Goal: Task Accomplishment & Management: Manage account settings

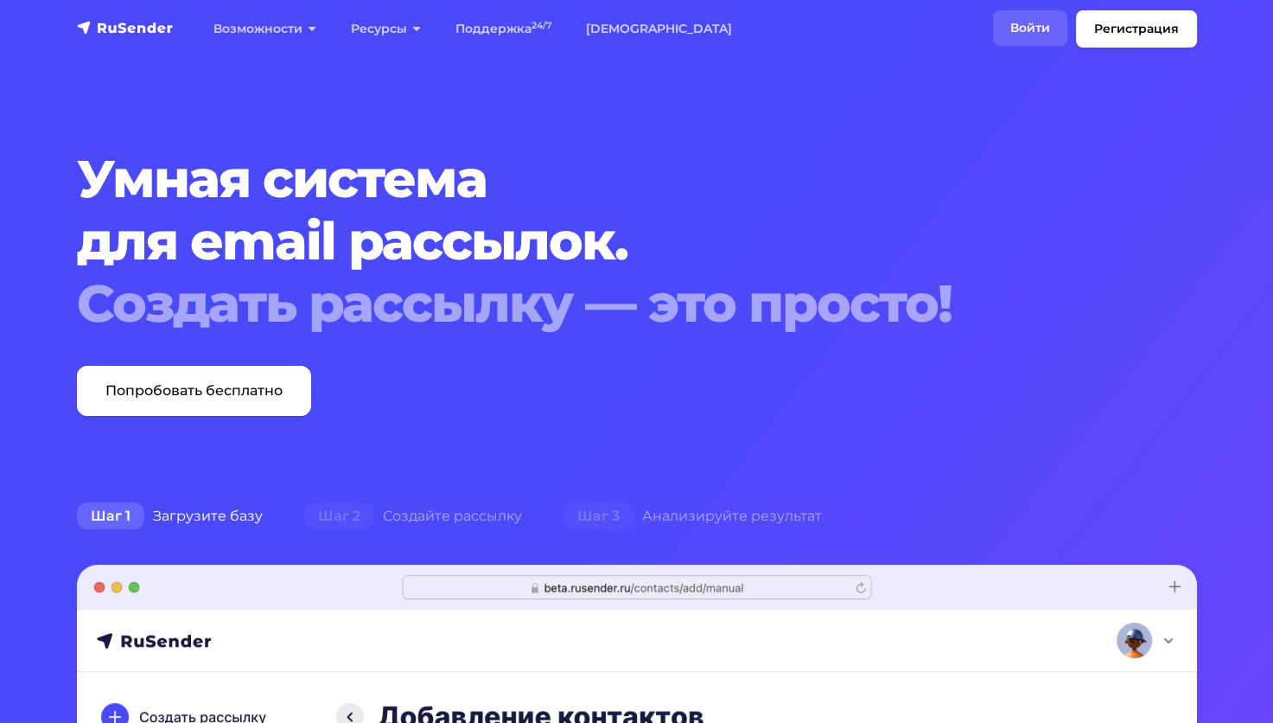
click at [1043, 31] on link "Войти" at bounding box center [1030, 27] width 74 height 35
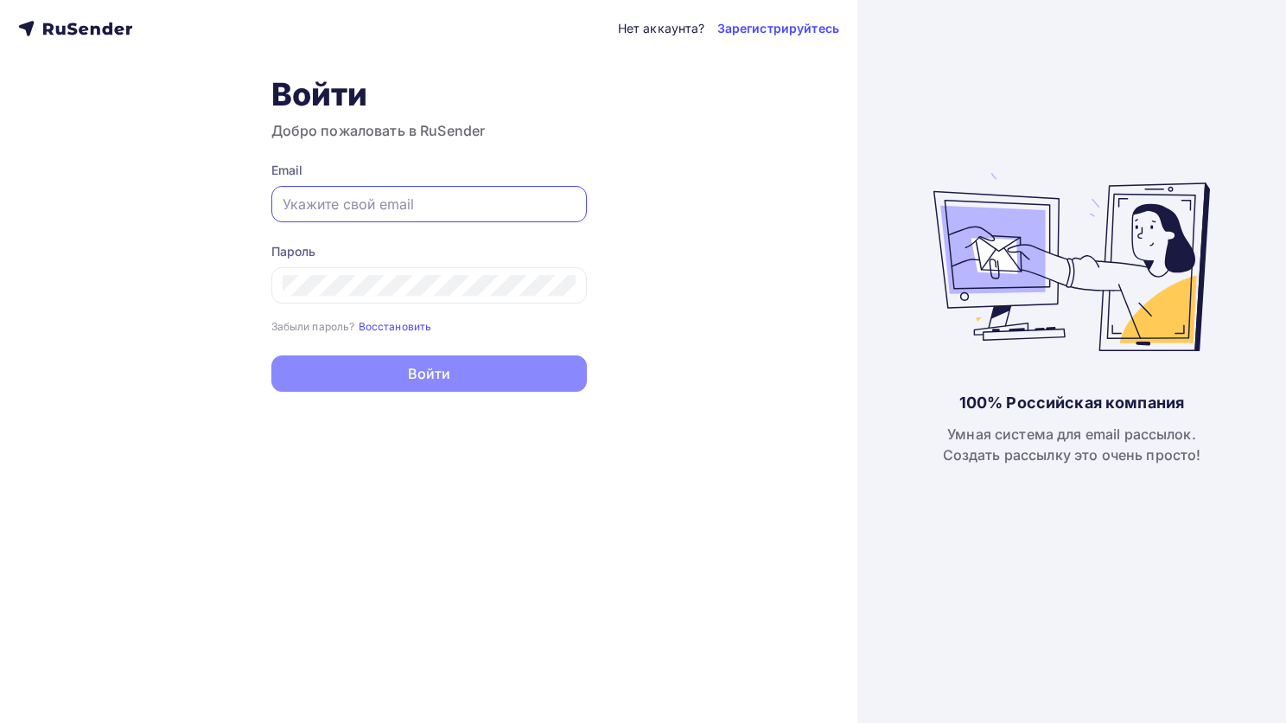
click at [424, 195] on input "text" at bounding box center [429, 204] width 293 height 21
click at [691, 333] on div "Нет аккаунта? Зарегистрируйтесь Войти Добро пожаловать в RuSender Email Пароль …" at bounding box center [429, 361] width 858 height 723
click at [399, 189] on div at bounding box center [429, 204] width 316 height 36
click at [405, 200] on input "text" at bounding box center [429, 204] width 293 height 21
paste input "madinadj37@gmail.com"
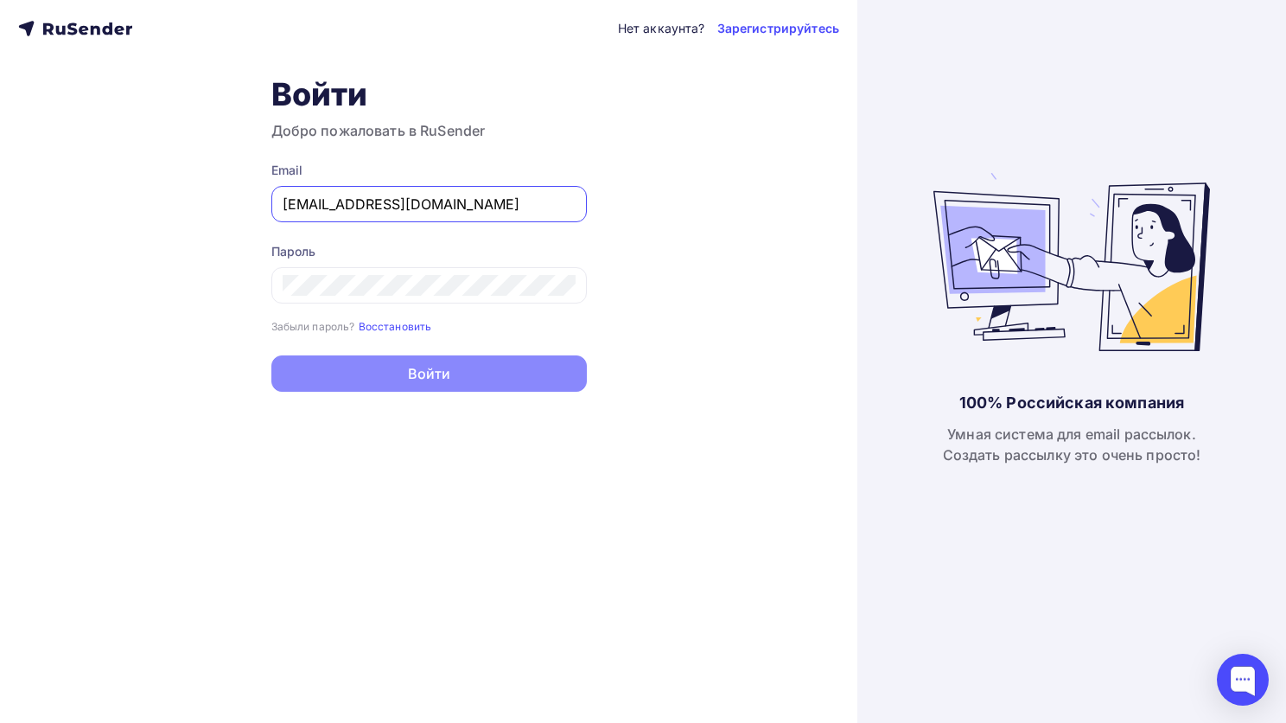
type input "madinadj37@gmail.com"
click at [755, 256] on div "Нет аккаунта? Зарегистрируйтесь Войти Добро пожаловать в RuSender Email madinad…" at bounding box center [429, 361] width 858 height 723
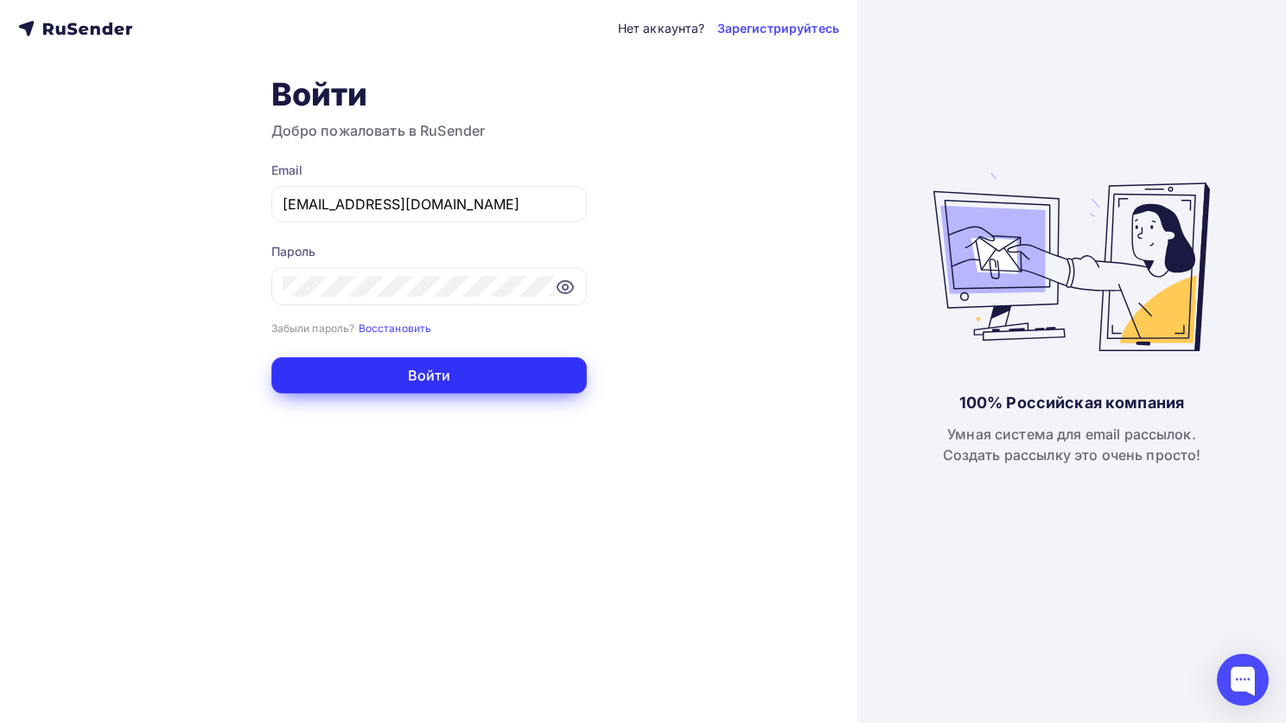
click at [442, 368] on button "Войти" at bounding box center [429, 375] width 316 height 36
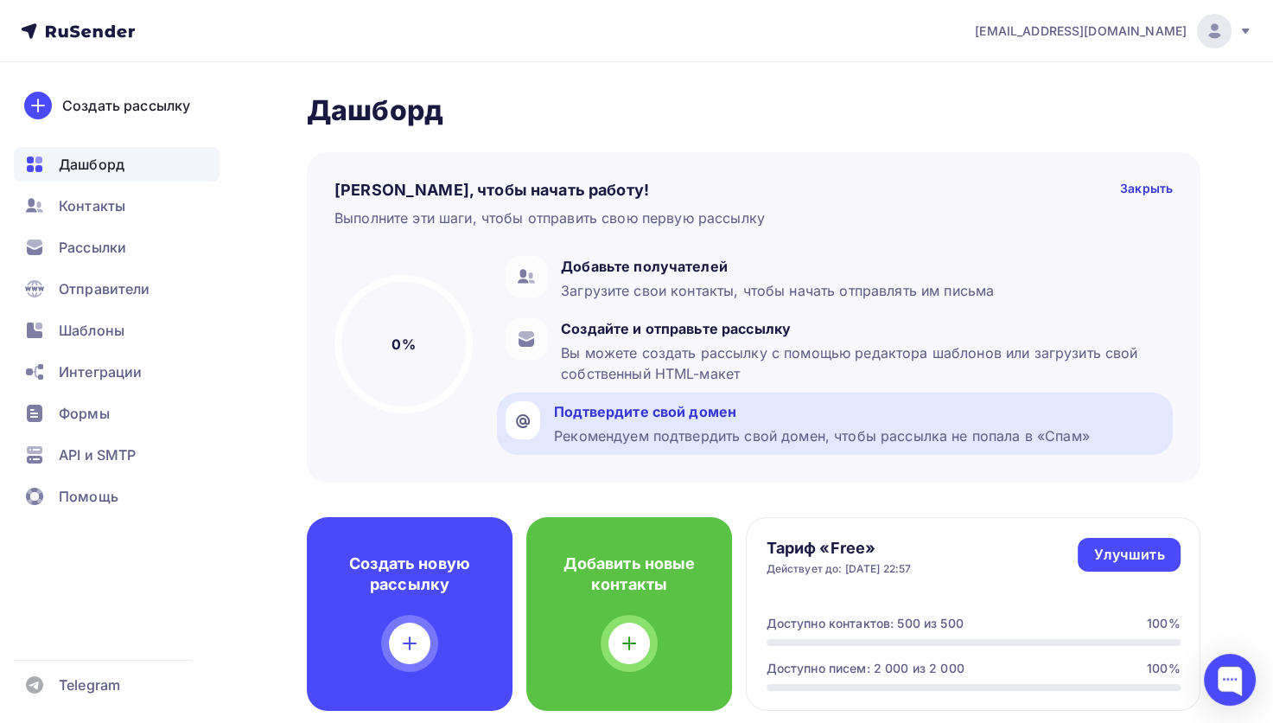
click at [649, 411] on div "Подтвердите свой домен" at bounding box center [822, 411] width 536 height 21
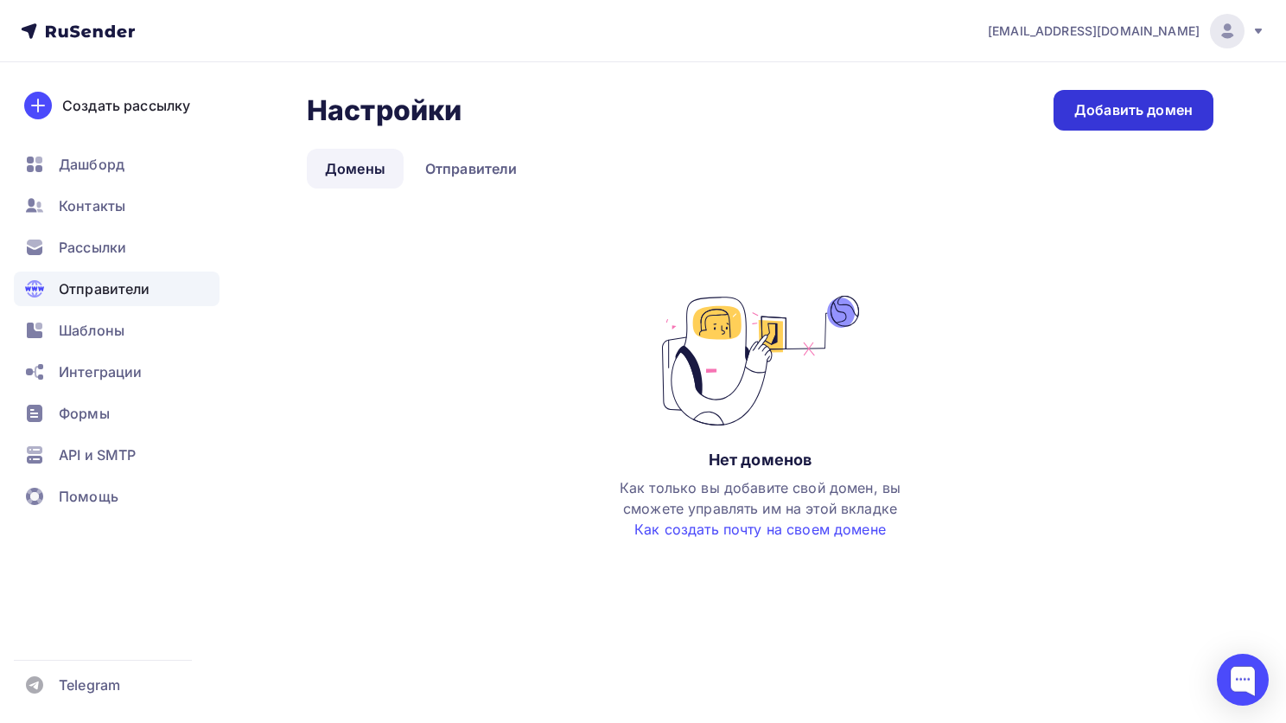
click at [1117, 106] on div "Добавить домен" at bounding box center [1134, 110] width 118 height 20
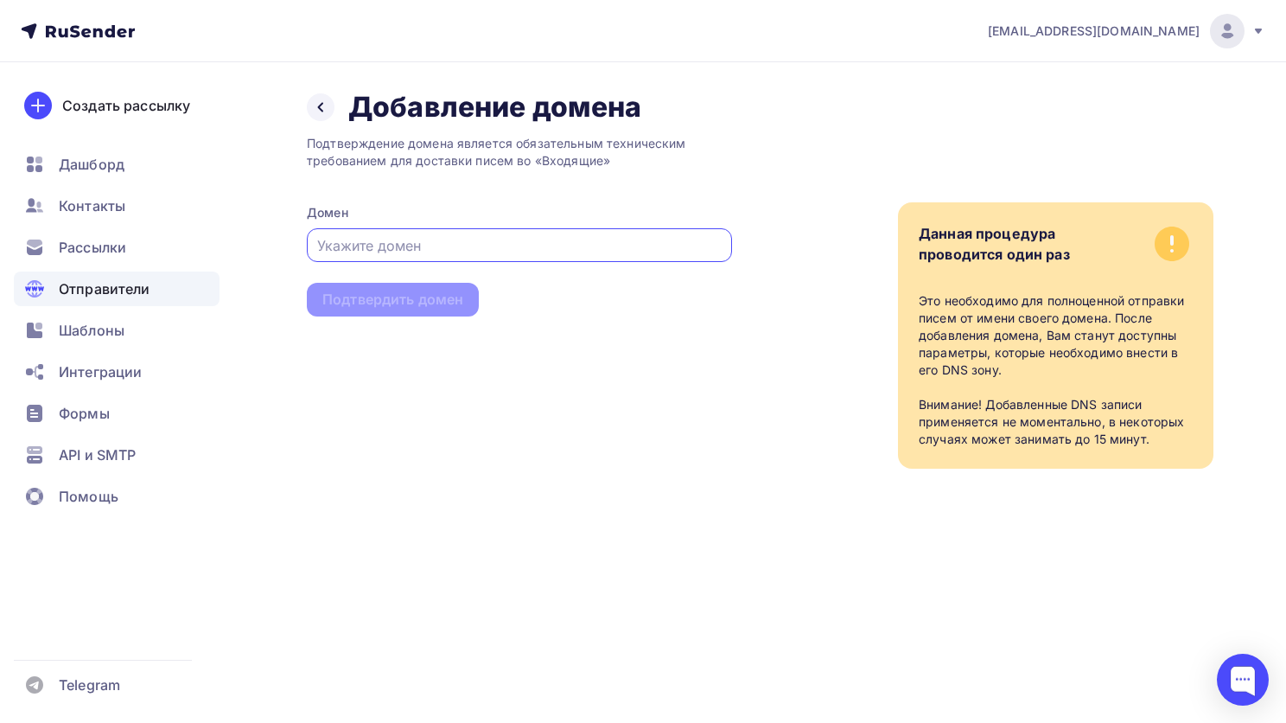
paste input "alphatr.org.ru"
type input "alphatr.org.ru"
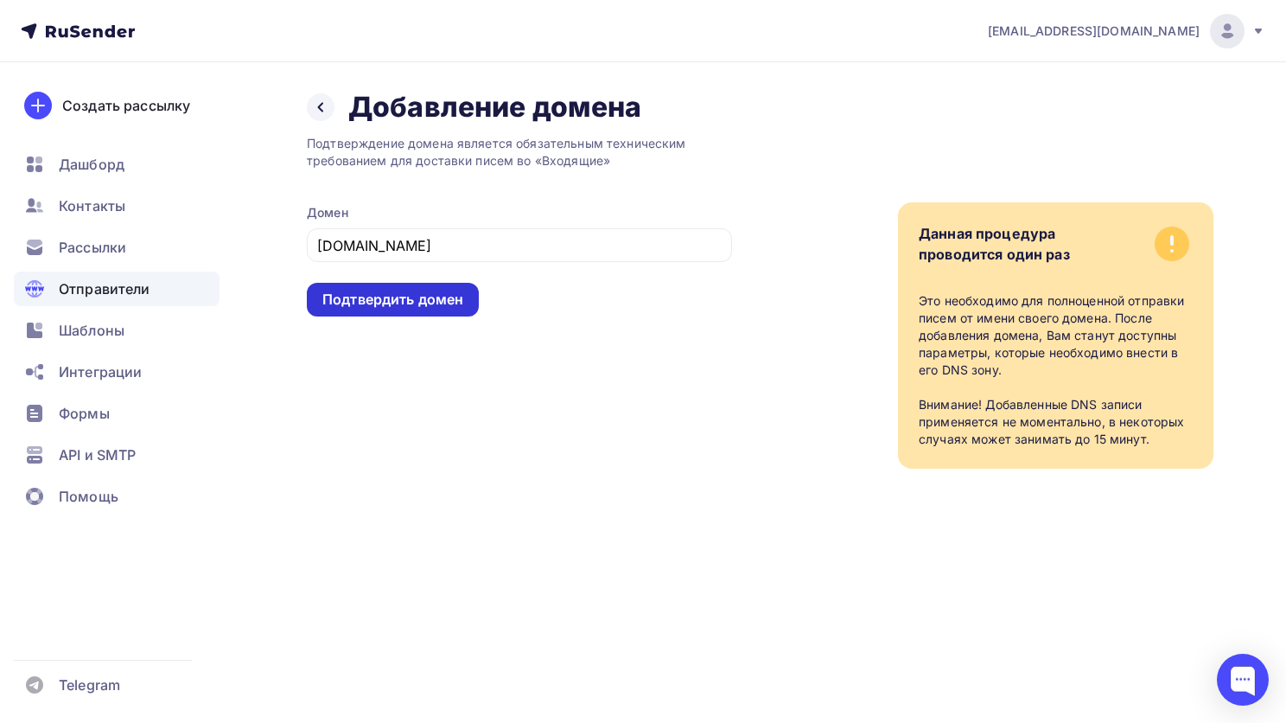
click at [408, 304] on div "Подтвердить домен" at bounding box center [392, 300] width 141 height 20
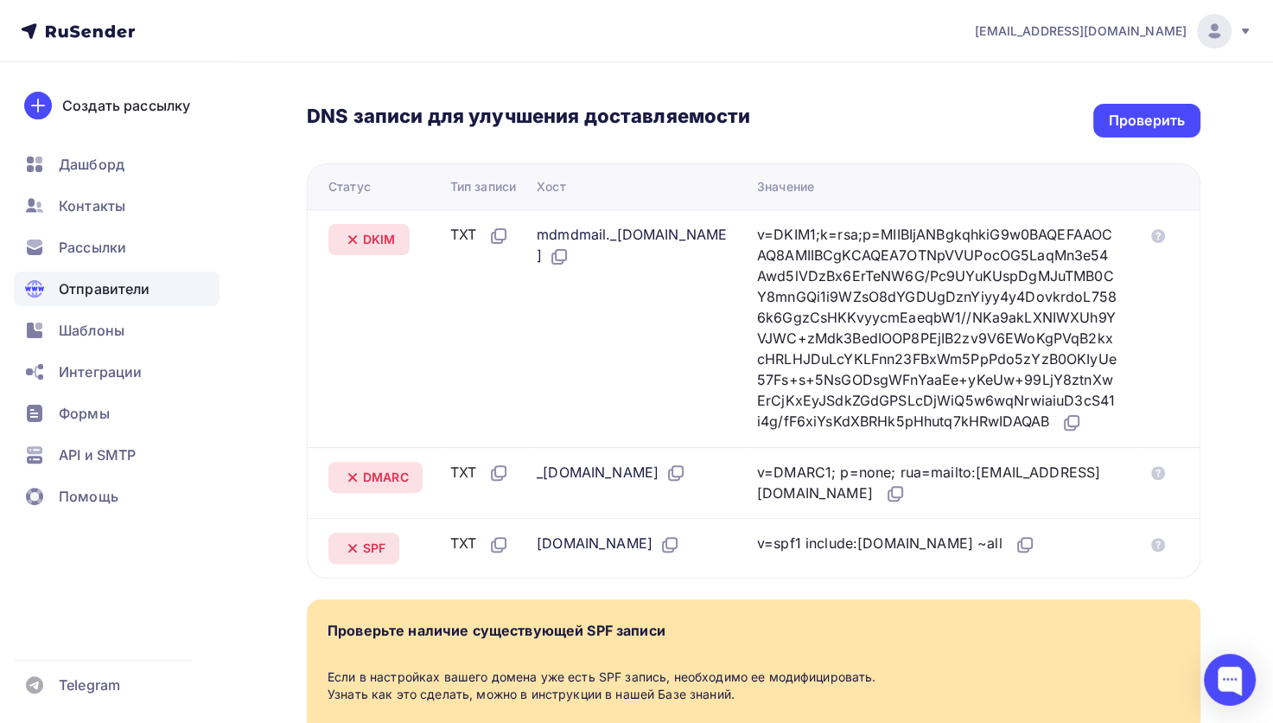
scroll to position [432, 0]
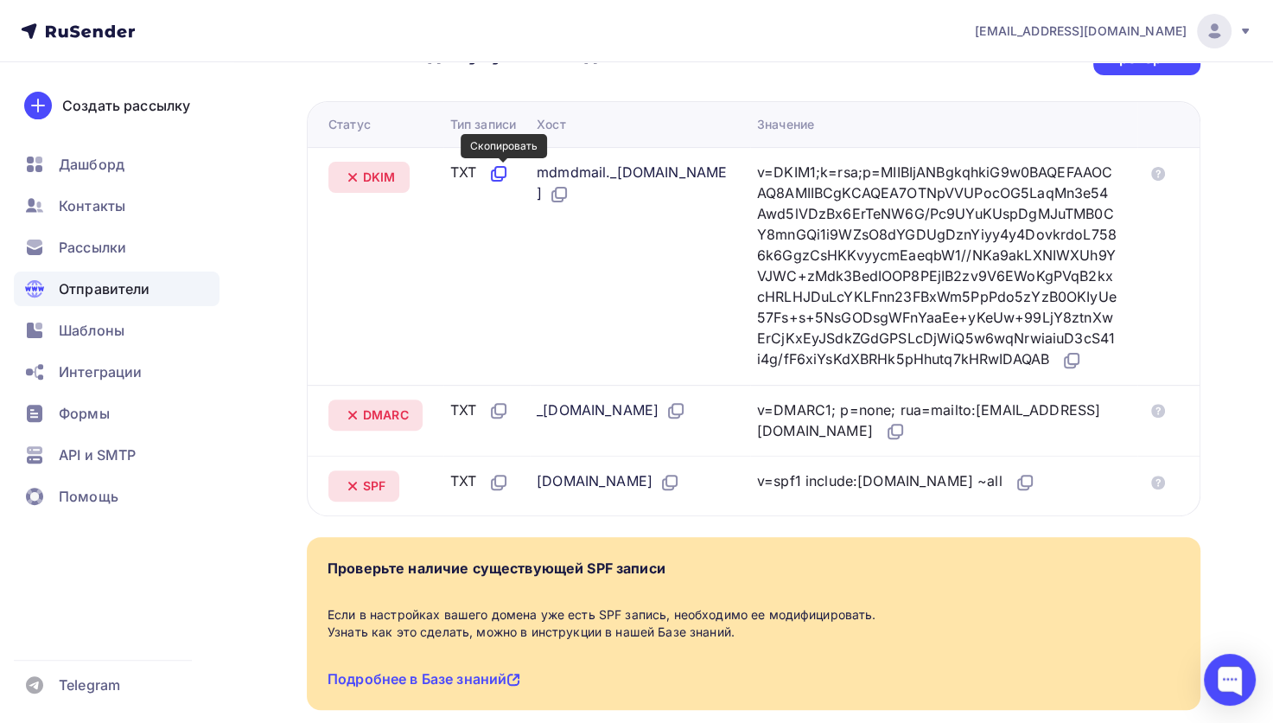
click at [505, 169] on icon at bounding box center [498, 173] width 21 height 21
click at [566, 196] on icon at bounding box center [561, 193] width 10 height 10
click at [1062, 371] on icon at bounding box center [1072, 360] width 21 height 21
click at [501, 421] on icon at bounding box center [498, 410] width 21 height 21
click at [686, 421] on icon at bounding box center [676, 410] width 21 height 21
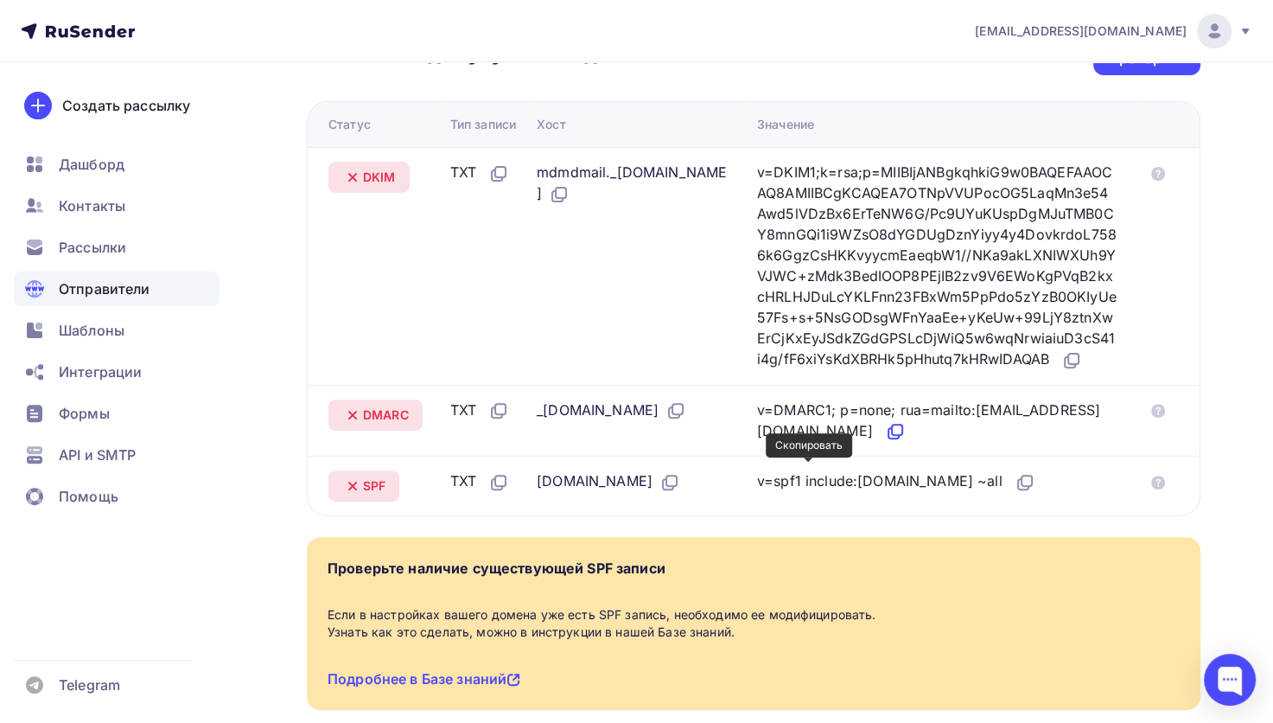
click at [885, 442] on icon at bounding box center [895, 431] width 21 height 21
click at [504, 493] on icon at bounding box center [498, 482] width 21 height 21
click at [660, 493] on icon at bounding box center [670, 482] width 21 height 21
click at [1015, 493] on icon at bounding box center [1025, 482] width 21 height 21
click at [1155, 167] on icon at bounding box center [1158, 174] width 14 height 14
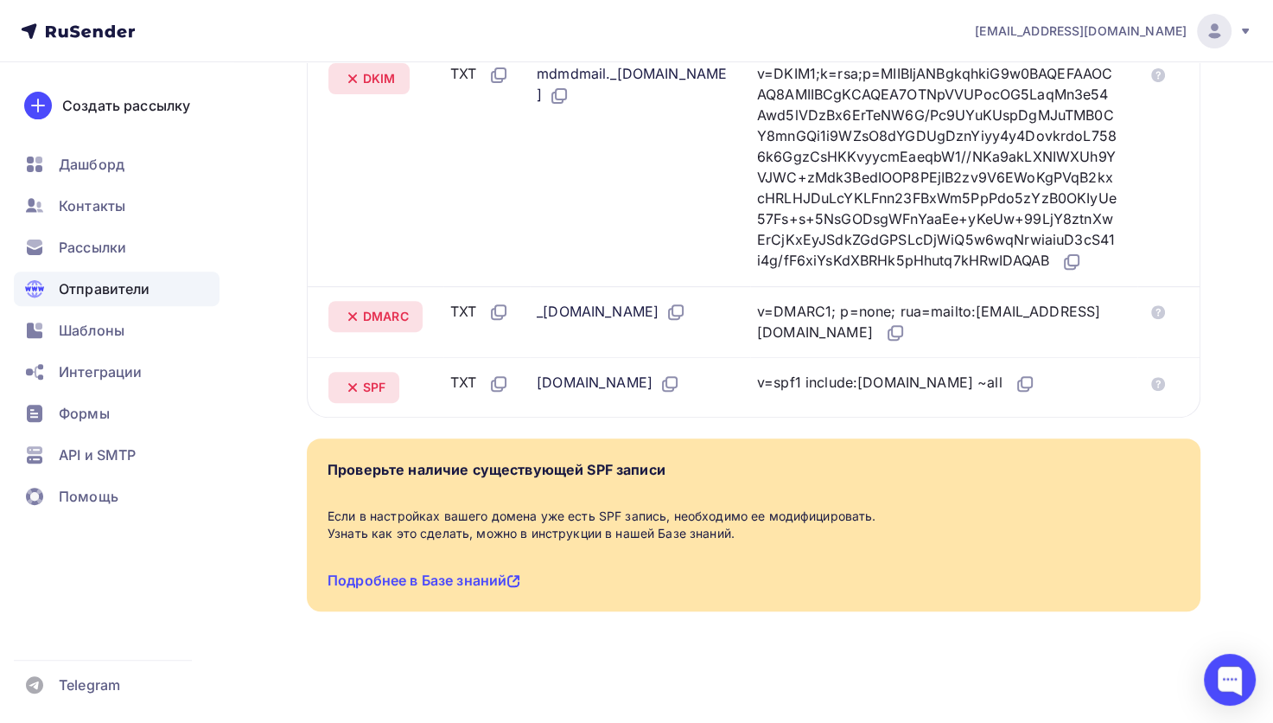
scroll to position [571, 0]
click at [432, 574] on link "Подробнее в Базе знаний" at bounding box center [424, 579] width 193 height 17
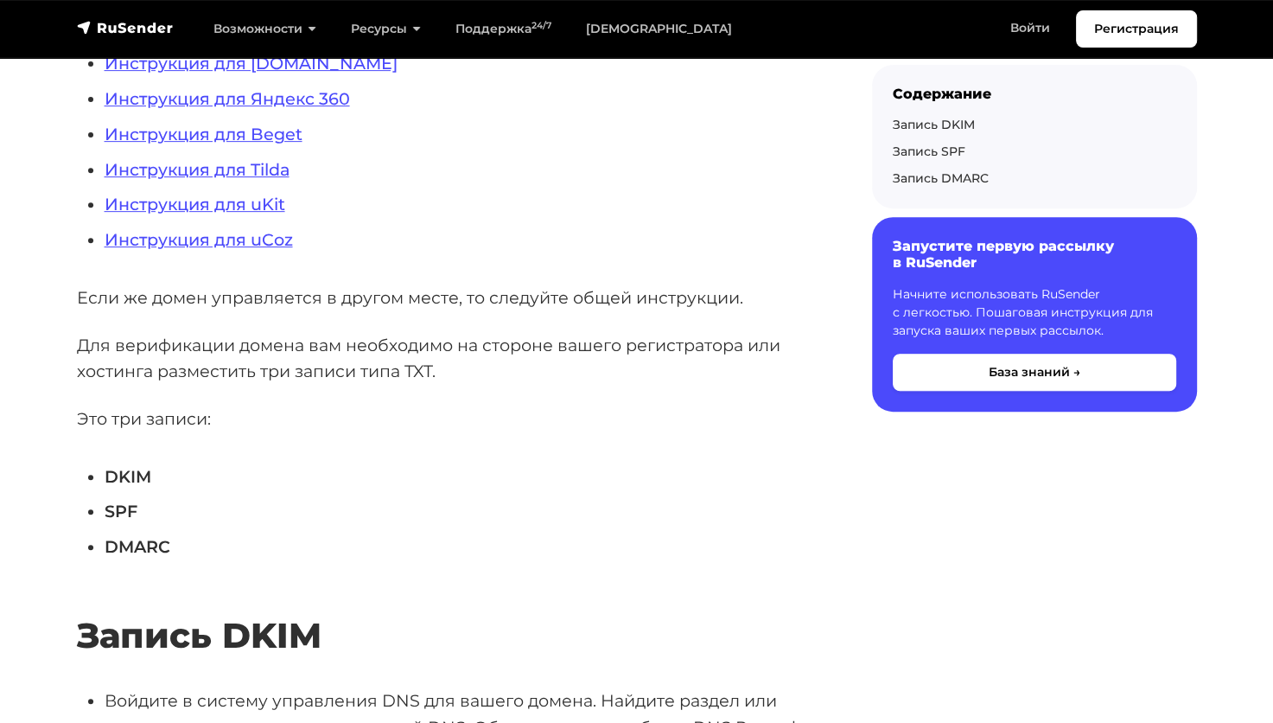
scroll to position [679, 0]
